Goal: Information Seeking & Learning: Learn about a topic

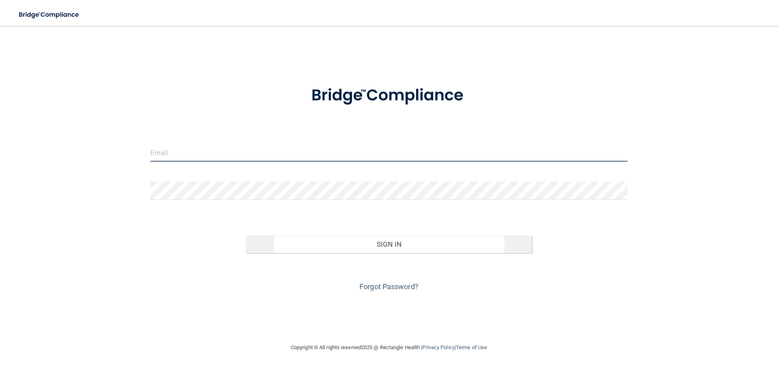
type input "[EMAIL_ADDRESS][DOMAIN_NAME]"
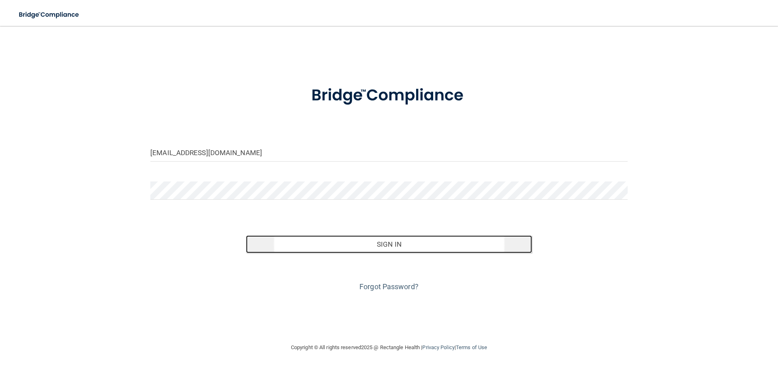
click at [362, 241] on button "Sign In" at bounding box center [389, 244] width 286 height 18
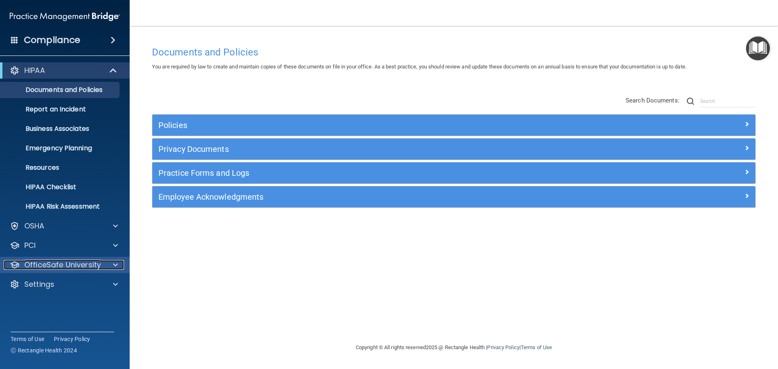
click at [86, 267] on p "OfficeSafe University" at bounding box center [62, 265] width 77 height 10
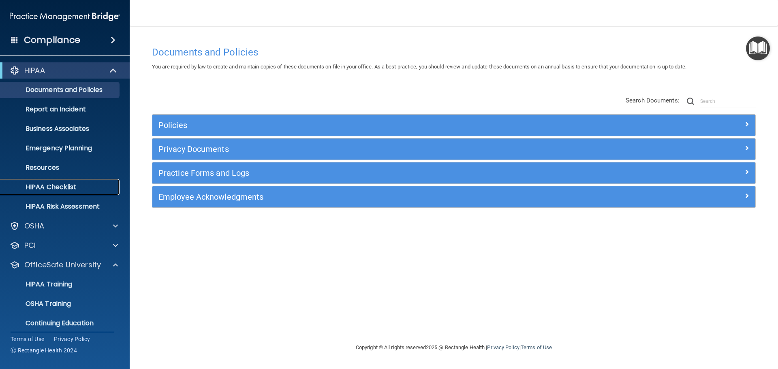
click at [73, 193] on link "HIPAA Checklist" at bounding box center [56, 187] width 128 height 16
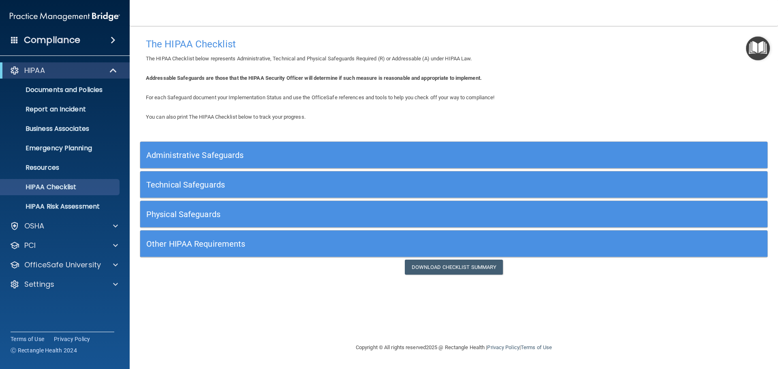
click at [306, 155] on h5 "Administrative Safeguards" at bounding box center [375, 155] width 458 height 9
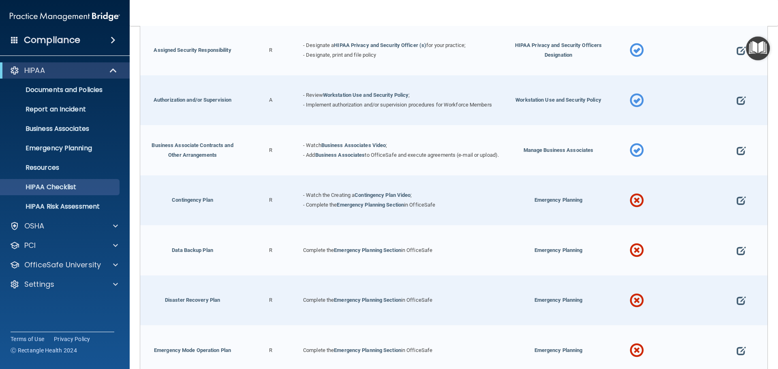
scroll to position [203, 0]
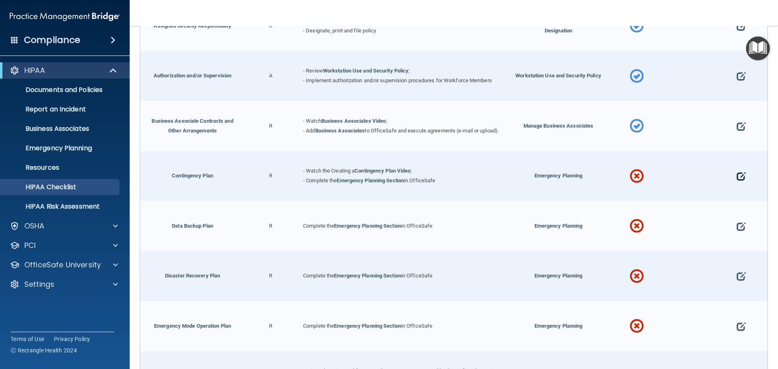
click at [739, 181] on span at bounding box center [741, 176] width 9 height 25
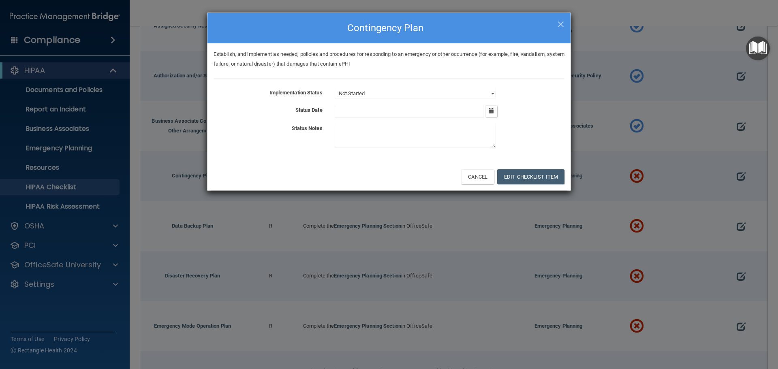
click at [375, 86] on div "Establish, and implement as needed, policies and procedures for responding to a…" at bounding box center [388, 103] width 363 height 120
click at [370, 93] on select "Not Started In Progress Completed" at bounding box center [415, 93] width 161 height 11
click at [566, 75] on div "Establish, and implement as needed, policies and procedures for responding to a…" at bounding box center [388, 103] width 363 height 120
click at [556, 24] on h4 "Contingency Plan" at bounding box center [389, 28] width 351 height 18
click at [562, 25] on span "×" at bounding box center [560, 23] width 7 height 16
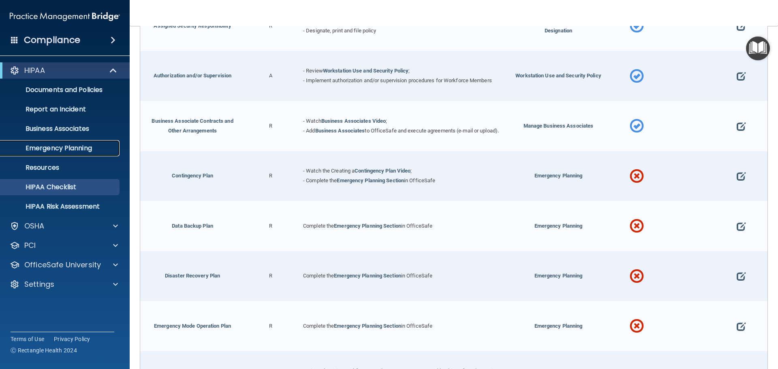
click at [49, 147] on p "Emergency Planning" at bounding box center [60, 148] width 111 height 8
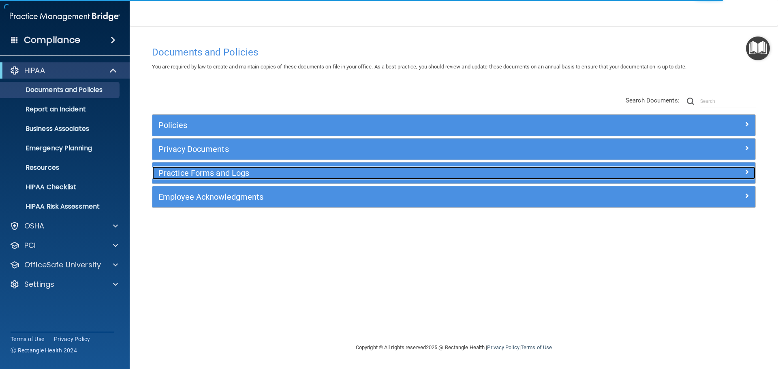
click at [258, 175] on h5 "Practice Forms and Logs" at bounding box center [378, 173] width 440 height 9
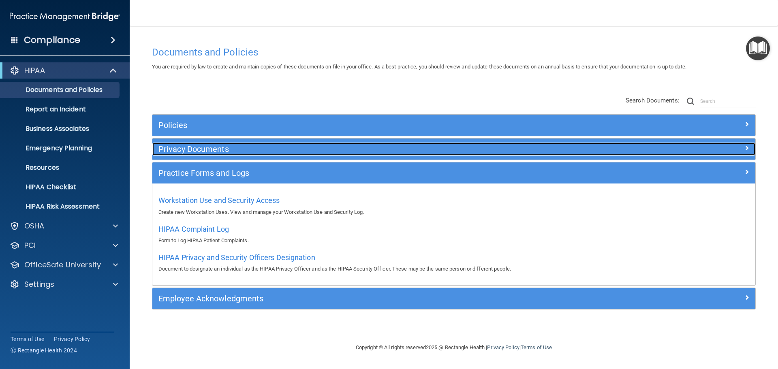
click at [263, 151] on h5 "Privacy Documents" at bounding box center [378, 149] width 440 height 9
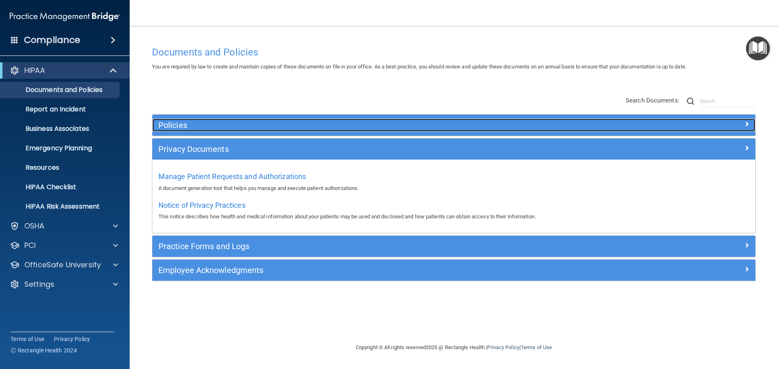
click at [267, 122] on h5 "Policies" at bounding box center [378, 125] width 440 height 9
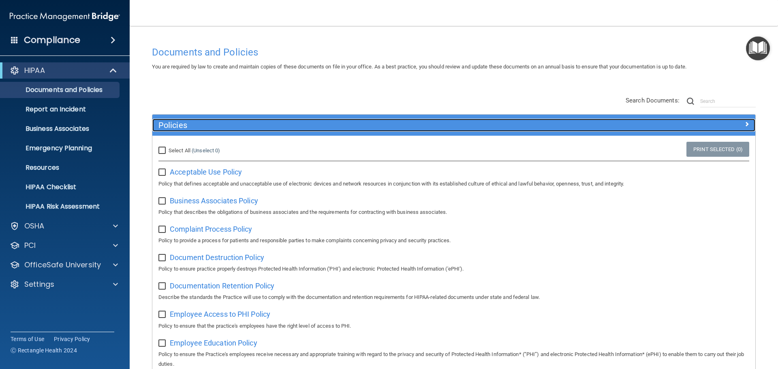
click at [267, 126] on h5 "Policies" at bounding box center [378, 125] width 440 height 9
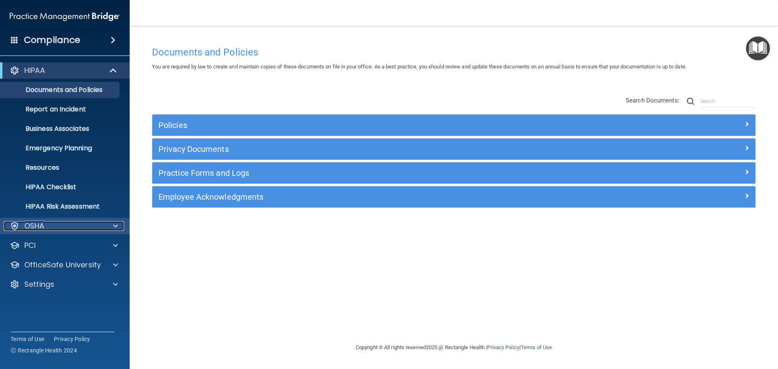
click at [38, 224] on p "OSHA" at bounding box center [34, 226] width 20 height 10
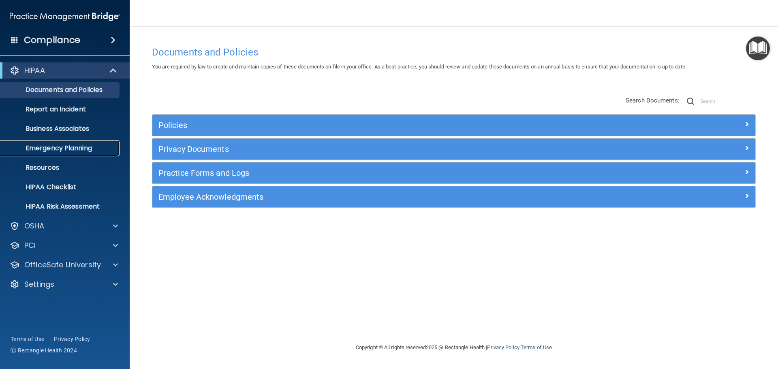
click at [66, 146] on p "Emergency Planning" at bounding box center [60, 148] width 111 height 8
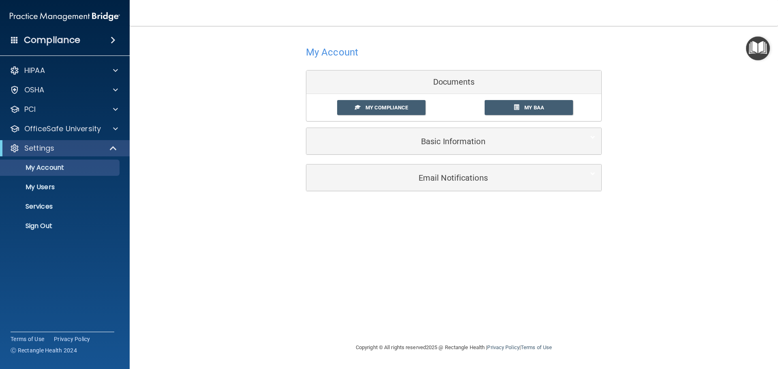
click at [11, 40] on span at bounding box center [14, 39] width 7 height 7
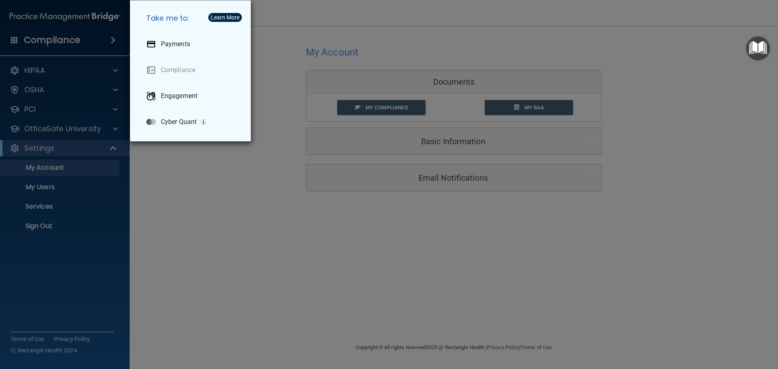
click at [43, 43] on div "Take me to: Payments Compliance Engagement Cyber Quant" at bounding box center [389, 184] width 778 height 369
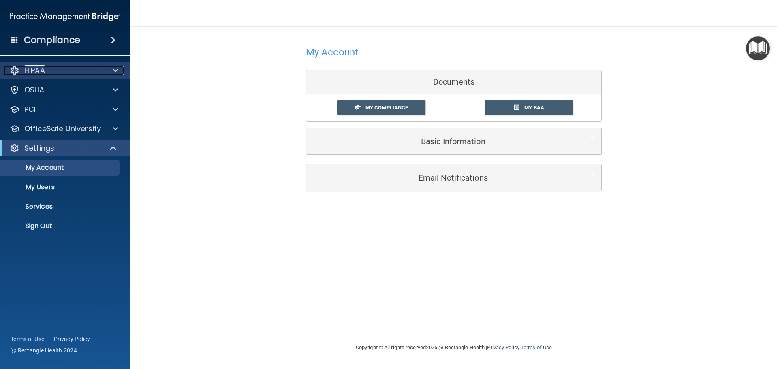
click at [67, 71] on div "HIPAA" at bounding box center [54, 71] width 100 height 10
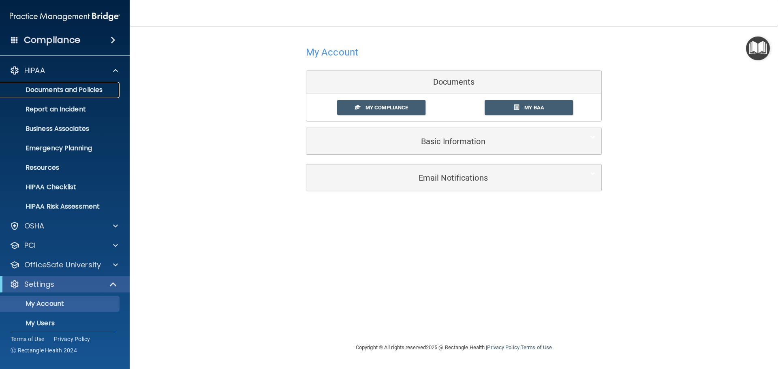
click at [56, 89] on p "Documents and Policies" at bounding box center [60, 90] width 111 height 8
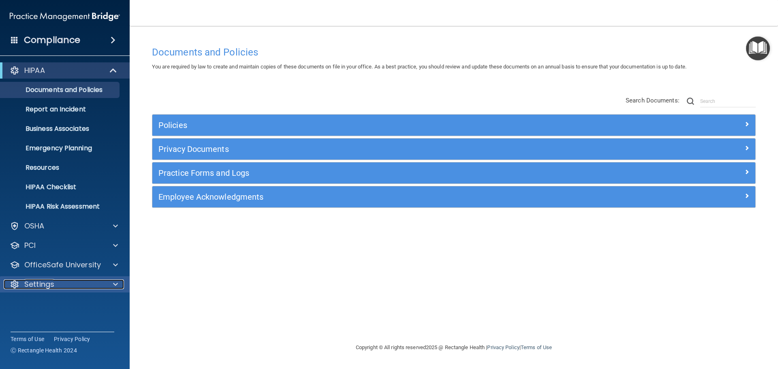
click at [47, 286] on p "Settings" at bounding box center [39, 285] width 30 height 10
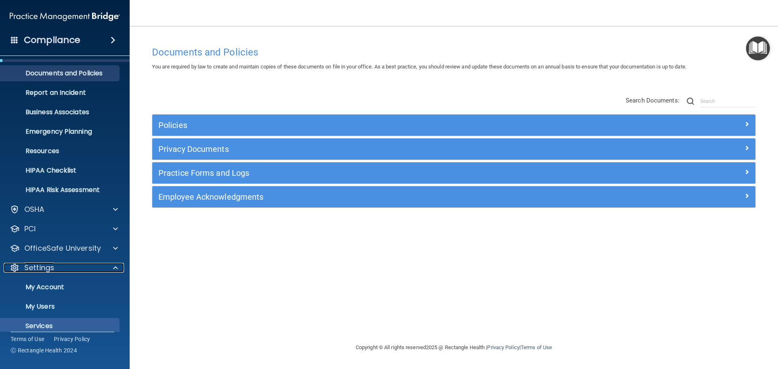
scroll to position [45, 0]
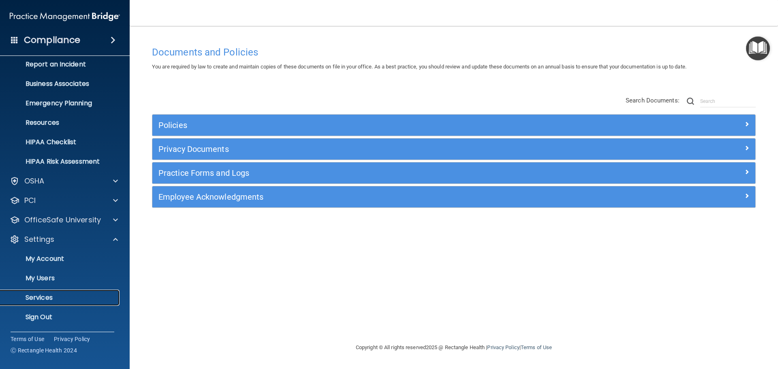
click at [54, 297] on p "Services" at bounding box center [60, 298] width 111 height 8
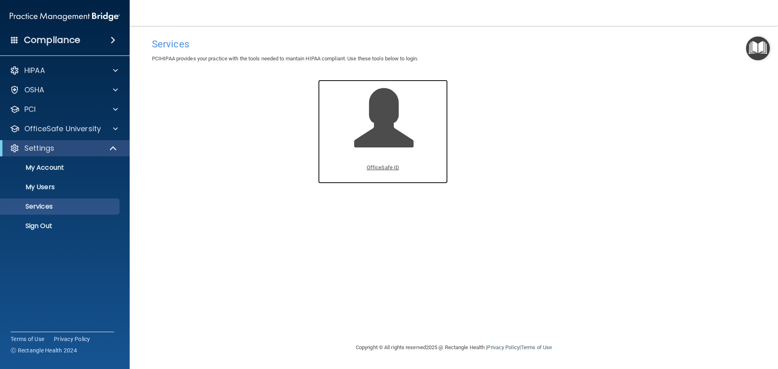
click at [399, 139] on span at bounding box center [392, 124] width 77 height 71
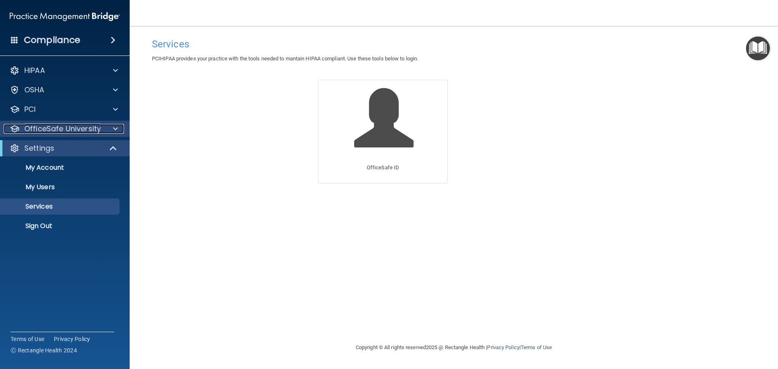
click at [87, 132] on p "OfficeSafe University" at bounding box center [62, 129] width 77 height 10
